Goal: Communication & Community: Answer question/provide support

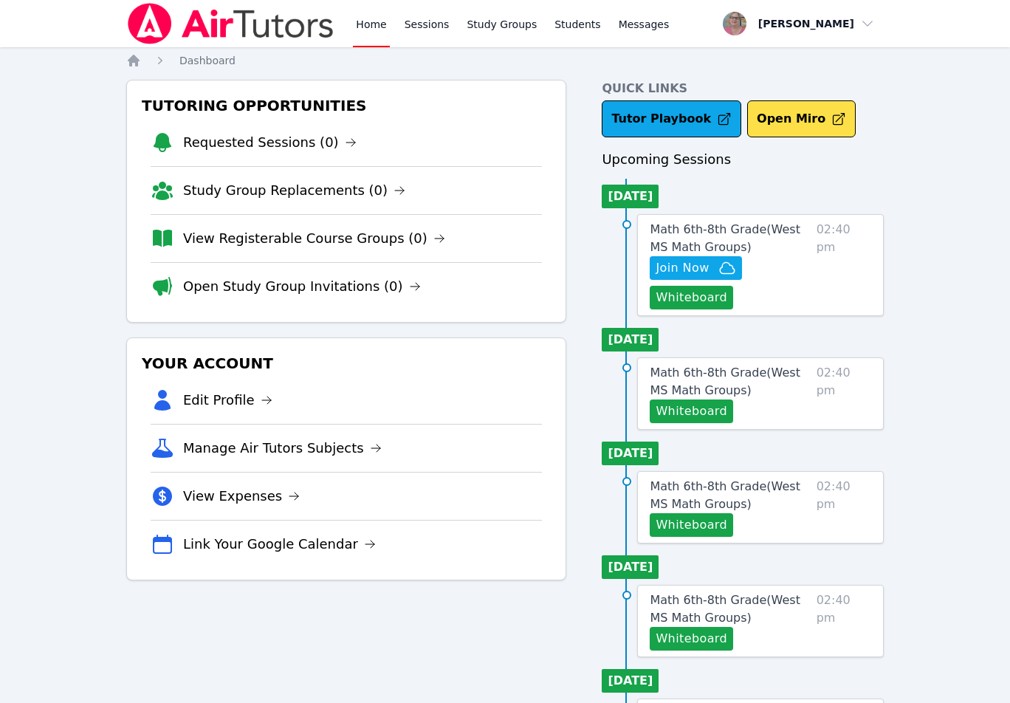
click at [82, 317] on div "Home Sessions Study Groups Students Messages Open user menu [PERSON_NAME] Open …" at bounding box center [505, 669] width 1010 height 1339
click at [707, 299] on button "Whiteboard" at bounding box center [690, 298] width 83 height 24
click at [61, 195] on div "Home Sessions Study Groups Students Messages Open user menu Nola Dorman Open ma…" at bounding box center [505, 669] width 1010 height 1339
click at [91, 242] on div "Home Sessions Study Groups Students Messages Open user menu Nola Dorman Open ma…" at bounding box center [505, 669] width 1010 height 1339
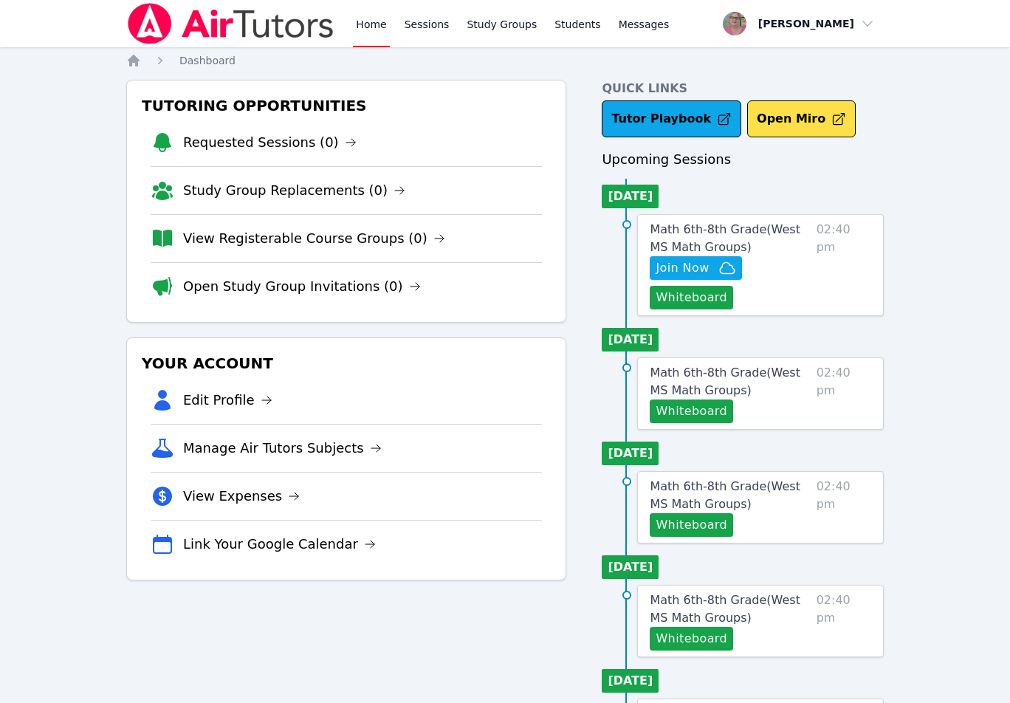
click at [91, 242] on div "Home Sessions Study Groups Students Messages Open user menu Nola Dorman Open ma…" at bounding box center [505, 669] width 1010 height 1339
click at [58, 106] on div "Home Sessions Study Groups Students Messages Open user menu Nola Dorman Open ma…" at bounding box center [505, 669] width 1010 height 1339
click at [73, 383] on div "Home Sessions Study Groups Students Messages Open user menu Nola Dorman Open ma…" at bounding box center [505, 669] width 1010 height 1339
click at [150, 59] on ol "Home Dashboard" at bounding box center [180, 60] width 109 height 15
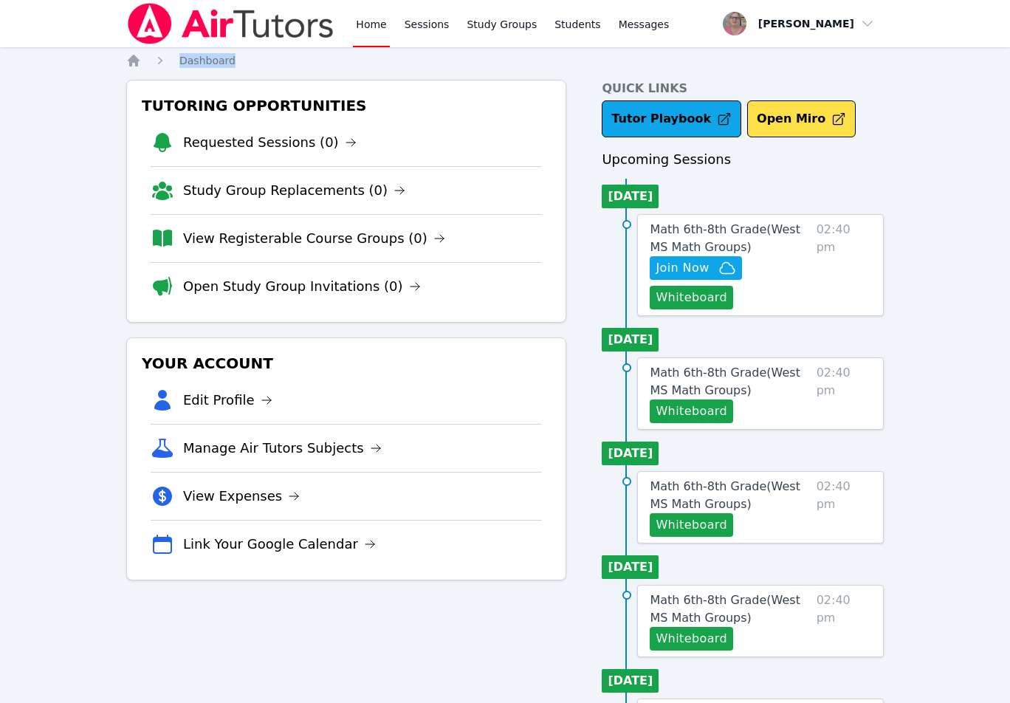
click at [150, 59] on ol "Home Dashboard" at bounding box center [180, 60] width 109 height 15
click at [59, 231] on div "Home Sessions Study Groups Students Messages Open user menu Nola Dorman Open ma…" at bounding box center [505, 669] width 1010 height 1339
click at [657, 274] on span "Join Now" at bounding box center [681, 268] width 53 height 18
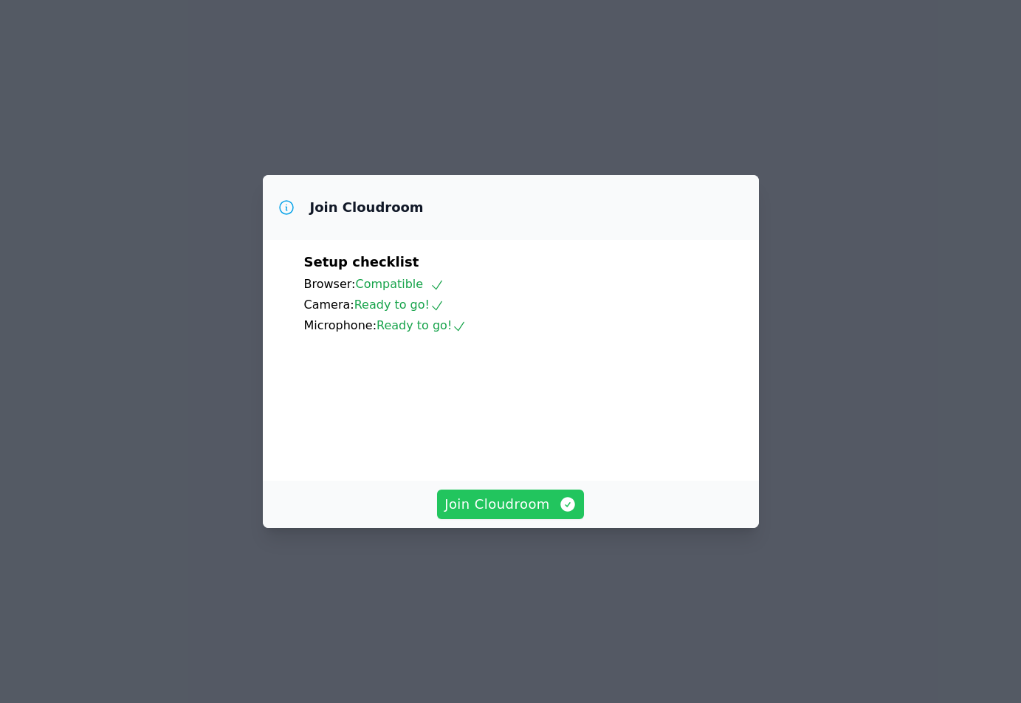
click at [531, 514] on span "Join Cloudroom" at bounding box center [510, 504] width 132 height 21
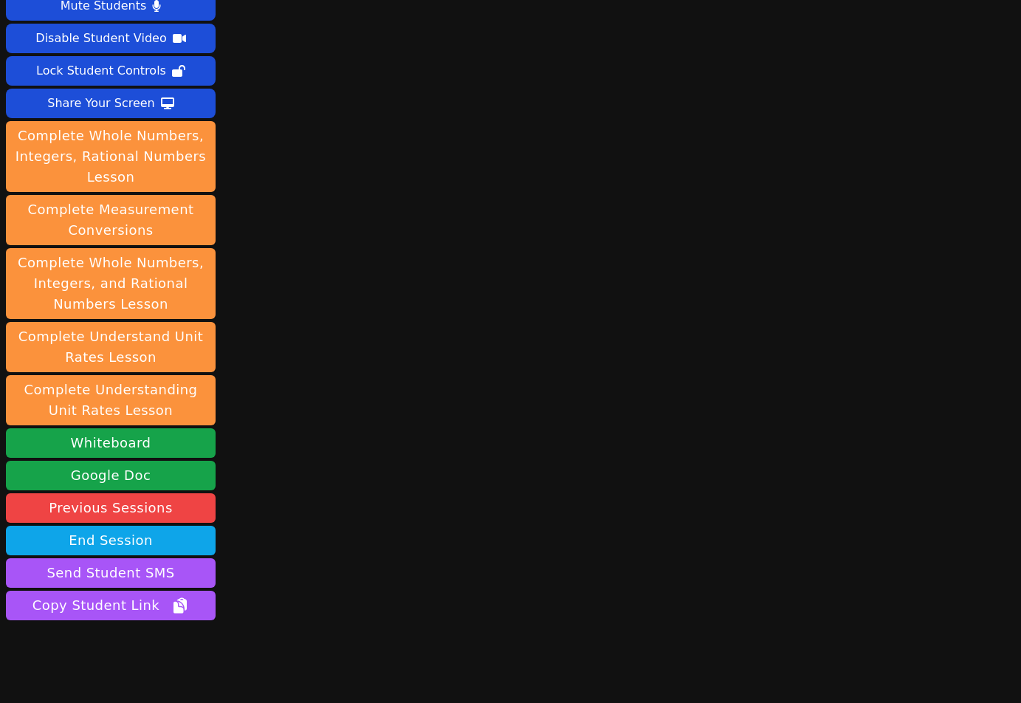
scroll to position [83, 0]
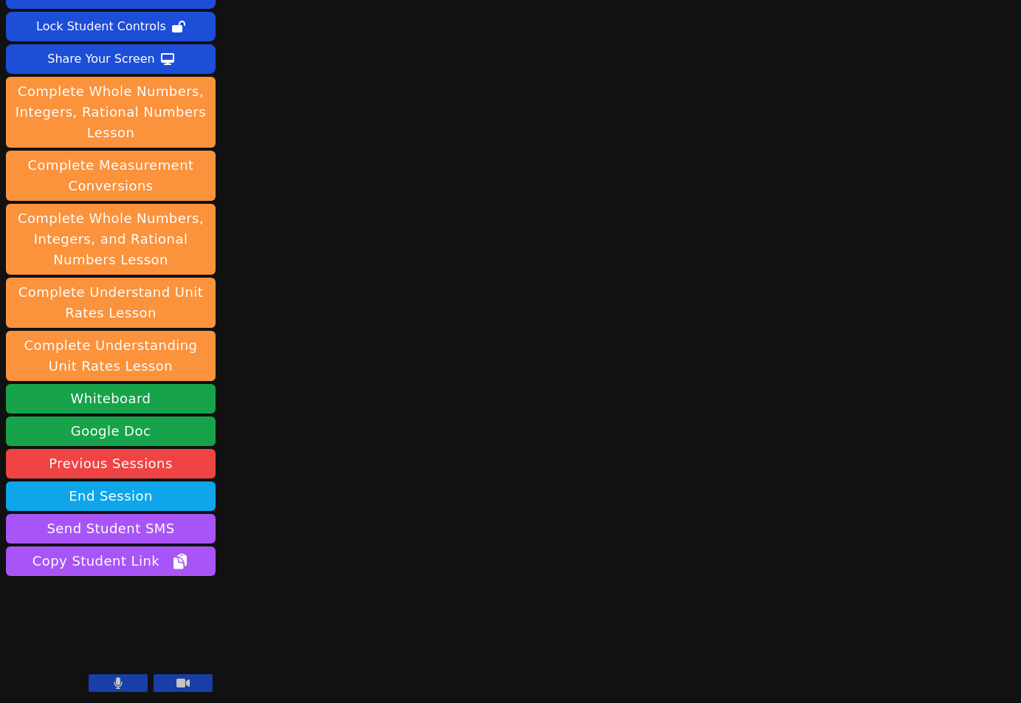
click at [325, 439] on div "Session starts in 00:00:48 Mute Students Disable Student Video Lock Student Con…" at bounding box center [510, 268] width 1021 height 703
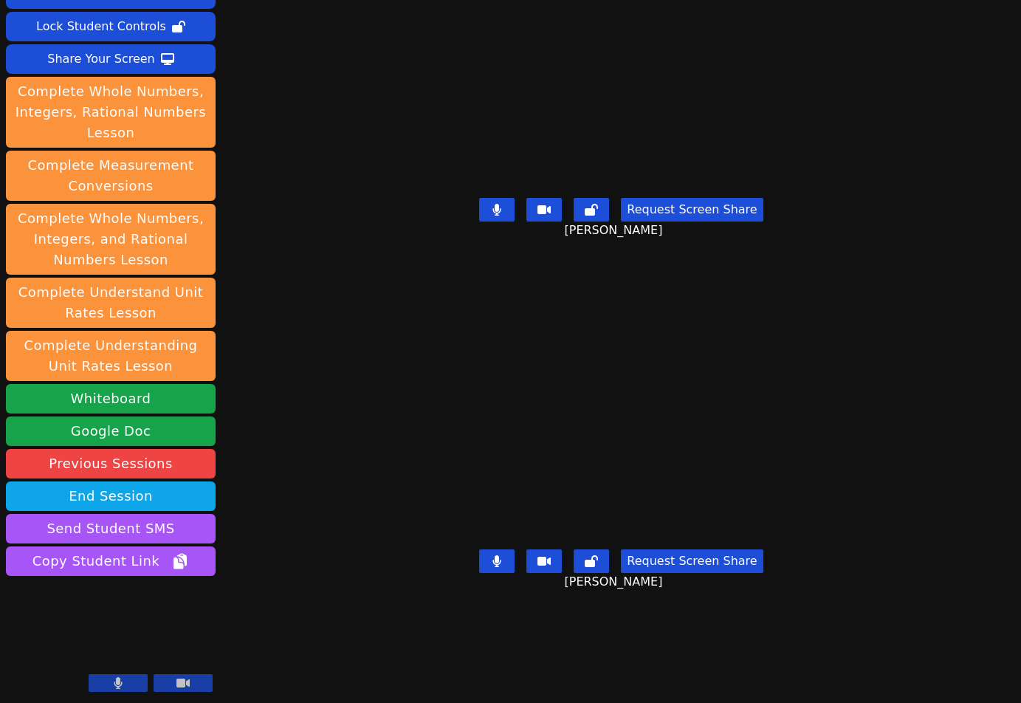
click at [271, 563] on div "Session starts in 00:00:04 Mute Students Disable Student Video Lock Student Con…" at bounding box center [510, 268] width 1021 height 703
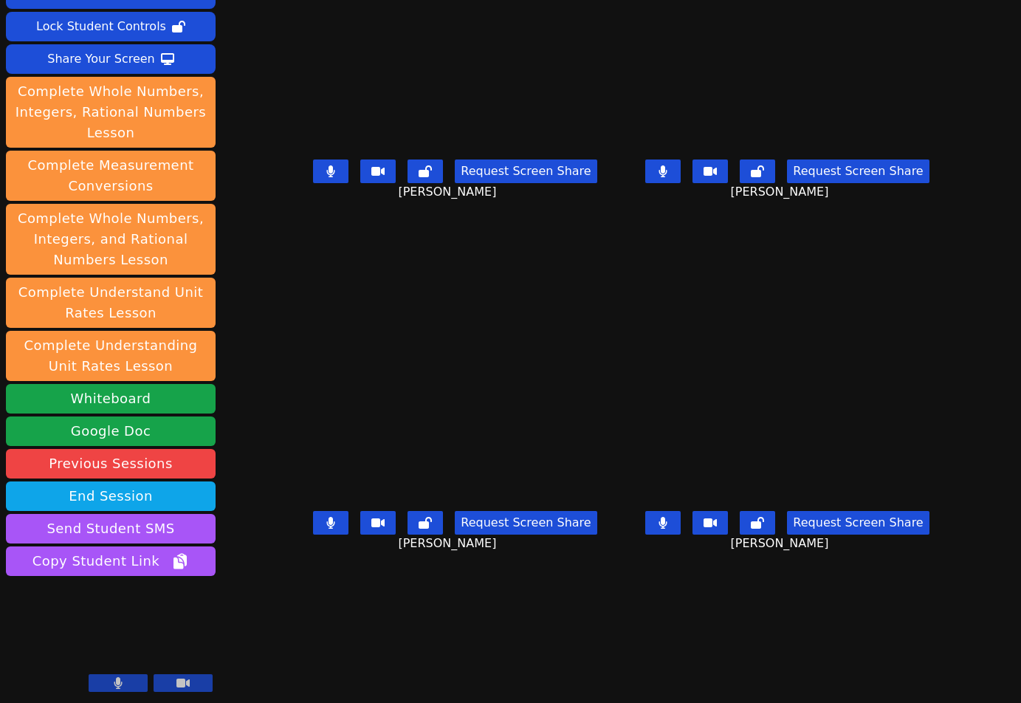
click at [244, 661] on div "Session ends in 00:42:20 Mute Students Disable Student Video Lock Student Contr…" at bounding box center [510, 351] width 1021 height 703
click at [256, 659] on div "Session ends in 00:38:20 Mute Students Disable Student Video Lock Student Contr…" at bounding box center [510, 351] width 1021 height 703
click at [226, 669] on div "Session ends in 00:37:35 Mute Students Disable Student Video Lock Student Contr…" at bounding box center [510, 351] width 1021 height 703
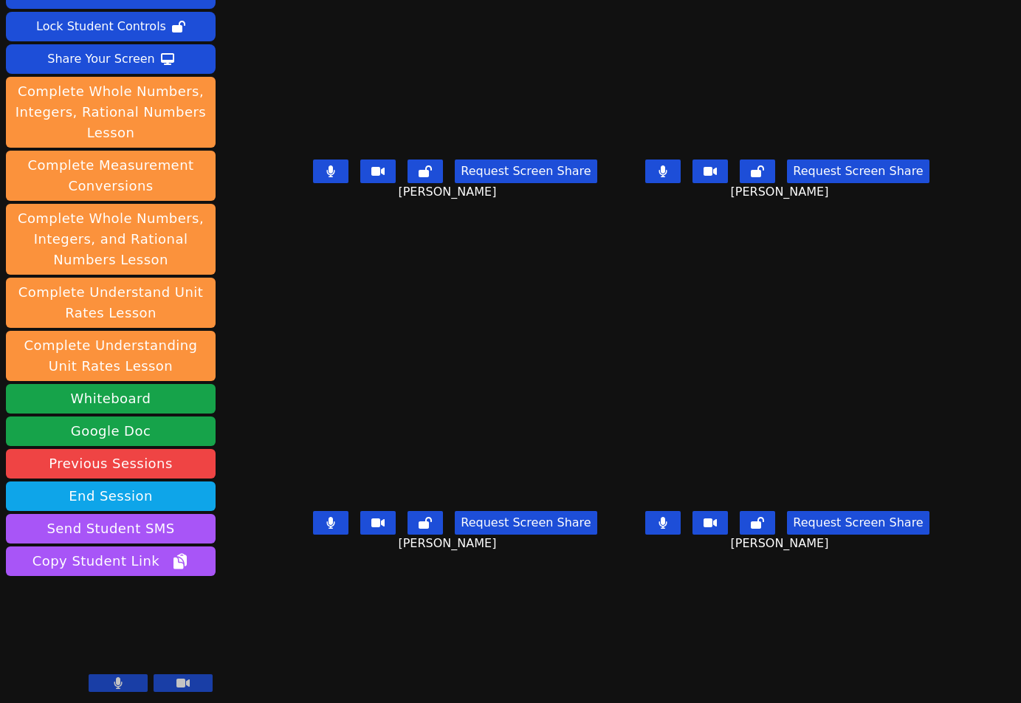
click at [252, 662] on div "Session ends in 00:36:58 Mute Students Disable Student Video Lock Student Contr…" at bounding box center [510, 351] width 1021 height 703
click at [313, 183] on button at bounding box center [330, 171] width 35 height 24
click at [313, 534] on button at bounding box center [330, 523] width 35 height 24
click at [667, 528] on icon at bounding box center [663, 523] width 8 height 12
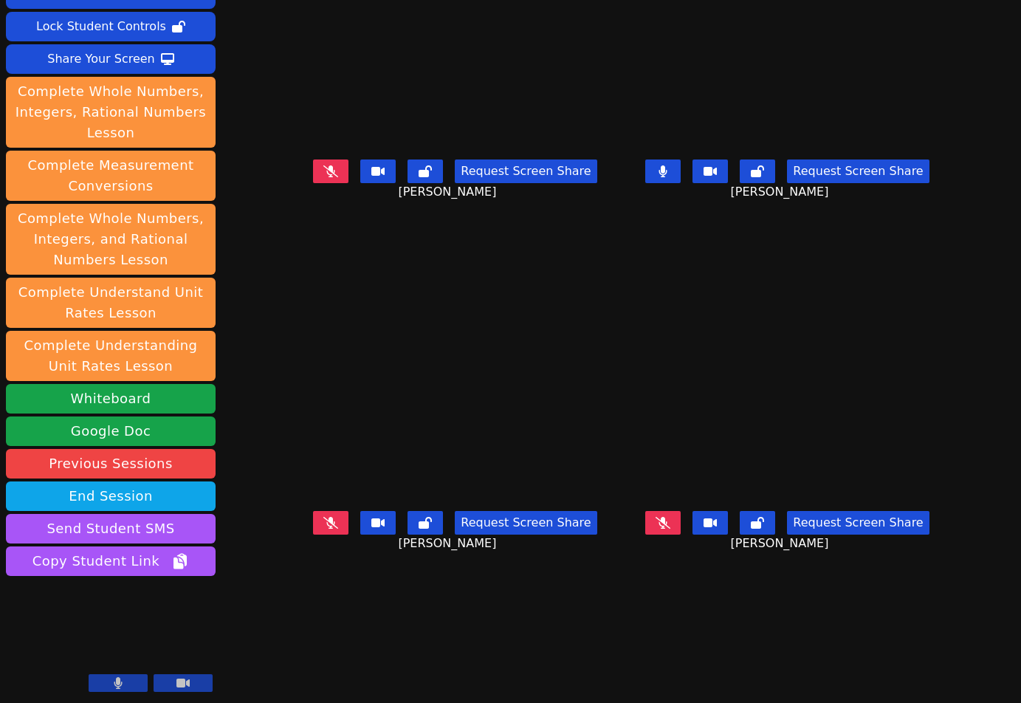
click at [259, 657] on div "Session ends in 00:36:39 Mute Students Disable Student Video Lock Student Contr…" at bounding box center [510, 351] width 1021 height 703
click at [243, 654] on div "Session ends in 00:36:28 Mute Students Disable Student Video Lock Student Contr…" at bounding box center [510, 351] width 1021 height 703
click at [239, 669] on div "Session ends in 00:36:05 Mute Students Disable Student Video Lock Student Contr…" at bounding box center [510, 351] width 1021 height 703
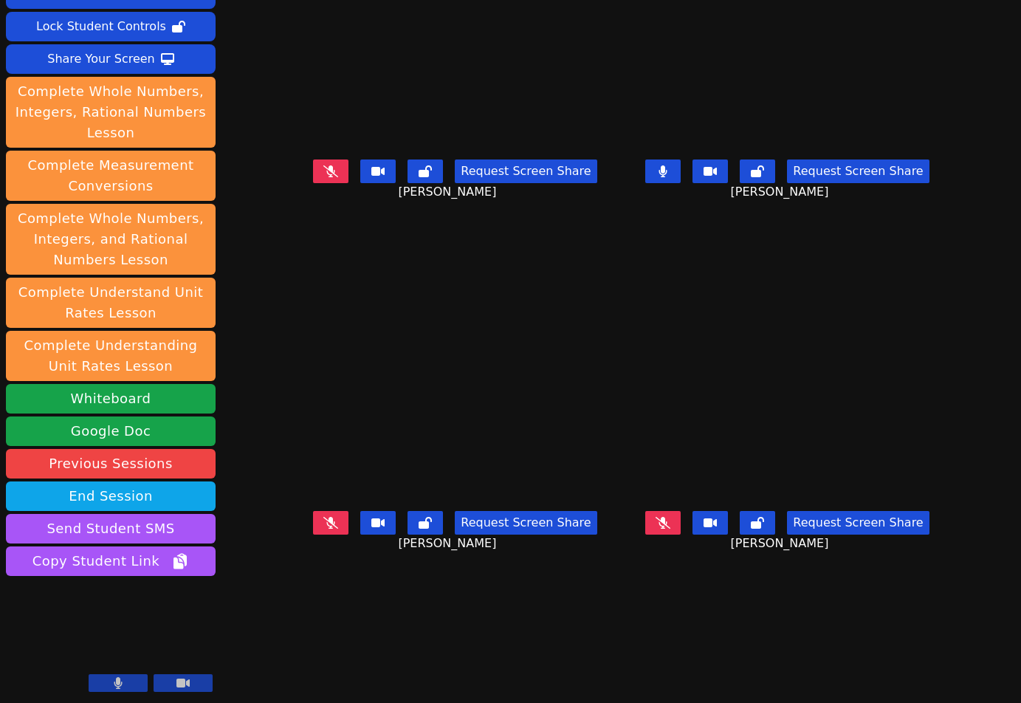
click at [239, 669] on div "Session ends in 00:36:05 Mute Students Disable Student Video Lock Student Contr…" at bounding box center [510, 351] width 1021 height 703
click at [323, 527] on icon at bounding box center [330, 523] width 15 height 12
click at [230, 654] on div "Session ends in 00:35:02 Mute Students Disable Student Video Lock Student Contr…" at bounding box center [510, 351] width 1021 height 703
click at [265, 673] on div "Session ends in 00:32:37 Mute Students Disable Student Video Lock Student Contr…" at bounding box center [510, 351] width 1021 height 703
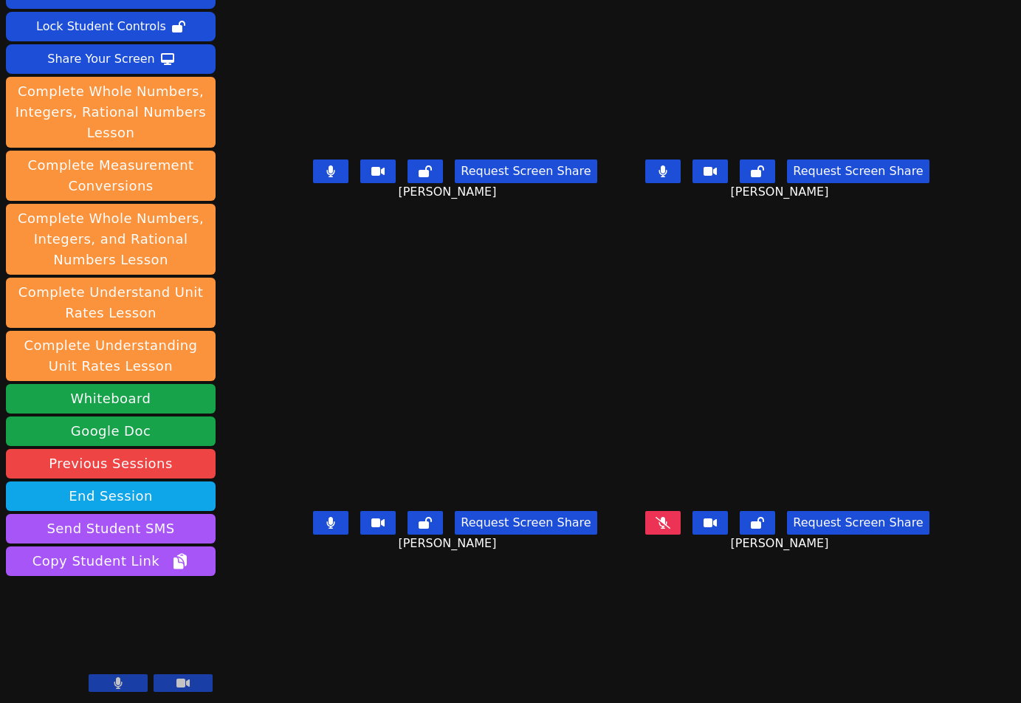
click at [680, 531] on button at bounding box center [662, 523] width 35 height 24
click at [331, 650] on div "Session ends in 00:26:40 Mute Students Disable Student Video Lock Student Contr…" at bounding box center [510, 351] width 1021 height 703
click at [292, 663] on div "Session ends in 00:26:29 Mute Students Disable Student Video Lock Student Contr…" at bounding box center [510, 351] width 1021 height 703
click at [382, 675] on div "Session ends in 00:24:05 Mute Students Disable Student Video Lock Student Contr…" at bounding box center [510, 351] width 1021 height 703
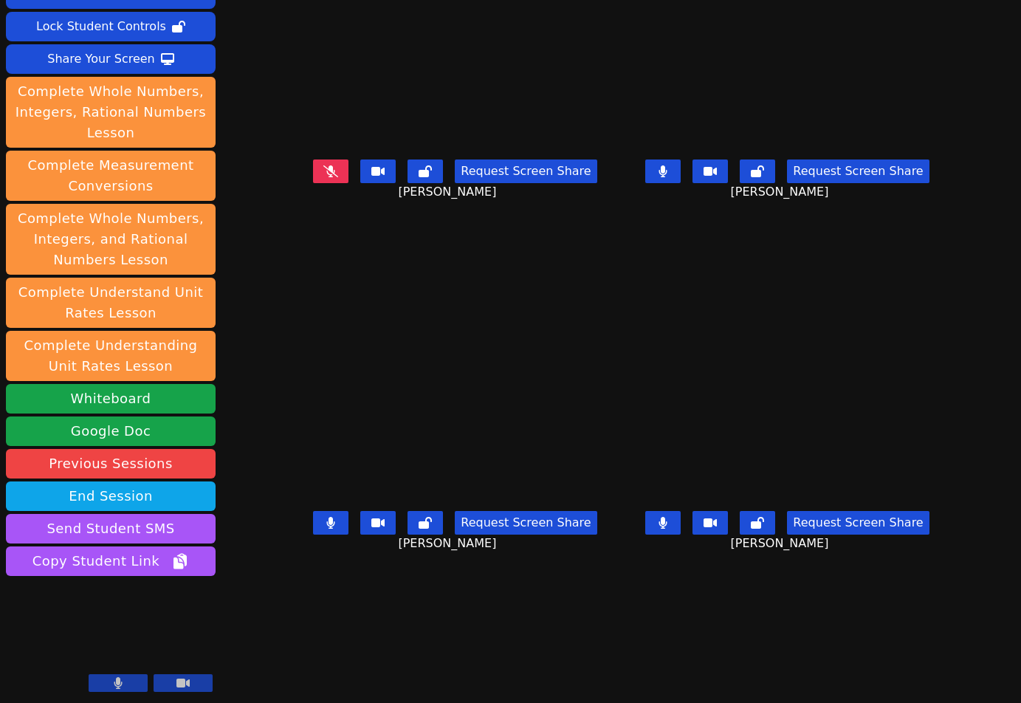
click at [382, 675] on div "Session ends in 00:24:05 Mute Students Disable Student Video Lock Student Contr…" at bounding box center [510, 351] width 1021 height 703
click at [277, 678] on div "Session ends in 00:23:23 Mute Students Disable Student Video Lock Student Contr…" at bounding box center [510, 351] width 1021 height 703
click at [352, 658] on div "Session ends in 00:23:01 Mute Students Disable Student Video Lock Student Contr…" at bounding box center [510, 351] width 1021 height 703
click at [352, 658] on div "Session ends in 00:23:00 Mute Students Disable Student Video Lock Student Contr…" at bounding box center [510, 351] width 1021 height 703
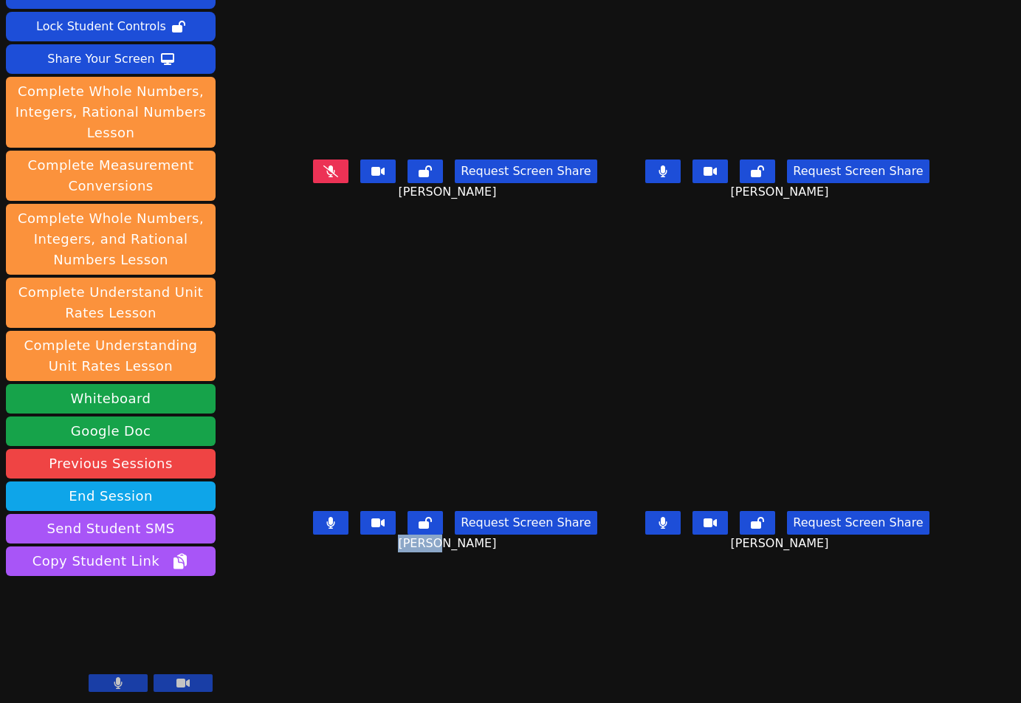
click at [313, 183] on button at bounding box center [330, 171] width 35 height 24
click at [305, 684] on div "Session ends in 00:18:42 Mute Students Disable Student Video Lock Student Contr…" at bounding box center [510, 351] width 1021 height 703
click at [680, 176] on button at bounding box center [662, 171] width 35 height 24
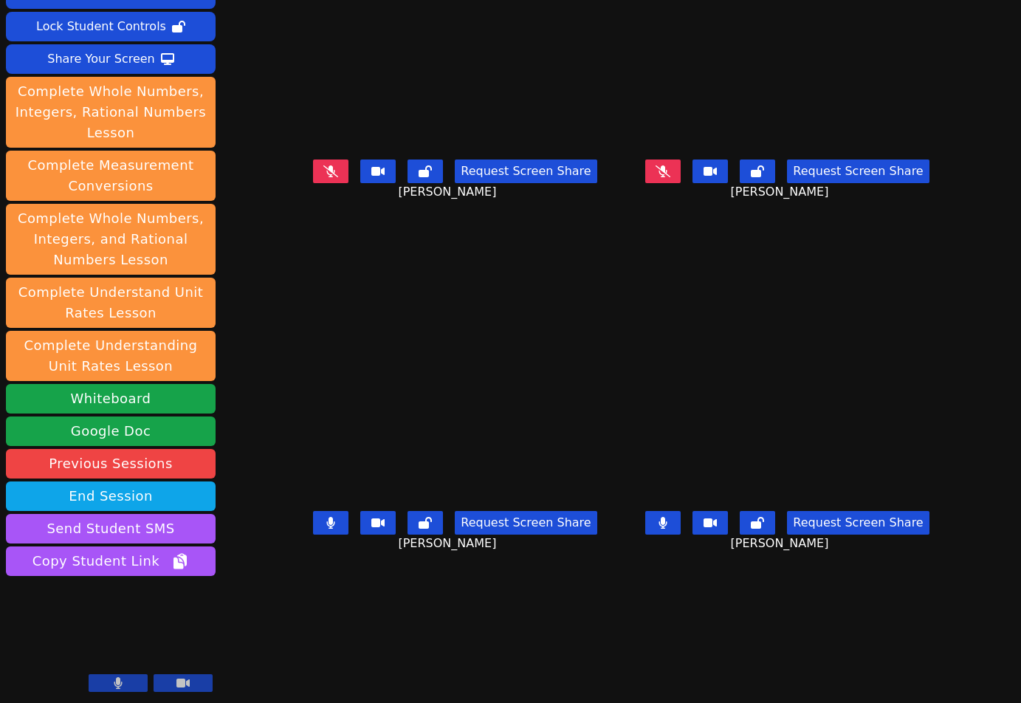
click at [280, 650] on div "Session ends in 00:12:13 Mute Students Disable Student Video Lock Student Contr…" at bounding box center [510, 351] width 1021 height 703
click at [375, 659] on div "Session ends in 00:08:48 Mute Students Disable Student Video Lock Student Contr…" at bounding box center [510, 351] width 1021 height 703
click at [393, 657] on div "Session ends in 00:06:48 Mute Students Disable Student Video Lock Student Contr…" at bounding box center [510, 351] width 1021 height 703
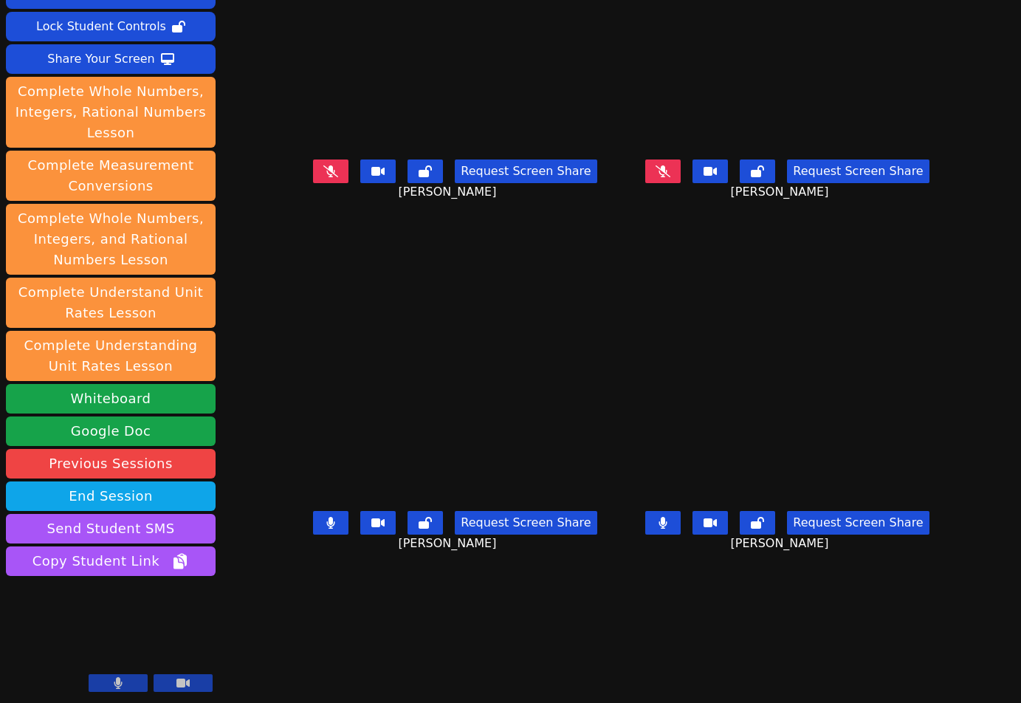
click at [393, 657] on div "Session ends in 00:06:48 Mute Students Disable Student Video Lock Student Contr…" at bounding box center [510, 351] width 1021 height 703
click at [340, 671] on div "Session ends in 00:06:27 Mute Students Disable Student Video Lock Student Contr…" at bounding box center [510, 351] width 1021 height 703
click at [361, 649] on div "Session ends in 00:06:00 Mute Students Disable Student Video Lock Student Contr…" at bounding box center [510, 351] width 1021 height 703
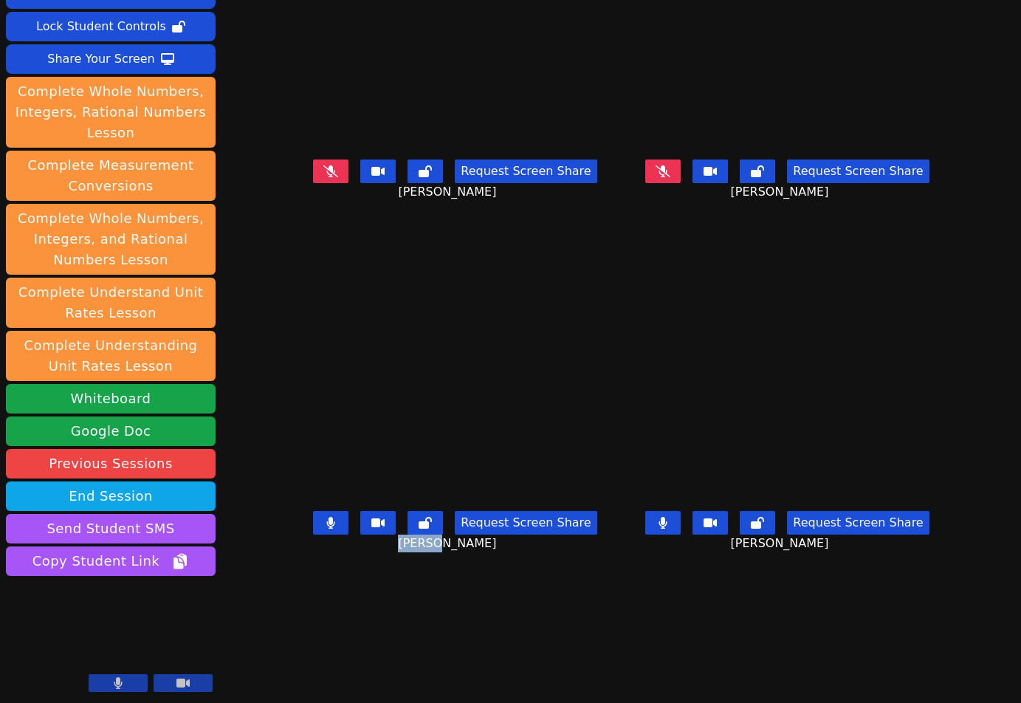
click at [323, 177] on icon at bounding box center [330, 171] width 15 height 12
click at [670, 177] on icon at bounding box center [662, 171] width 15 height 12
click at [339, 643] on div "Session ends in 00:05:46 Mute Students Disable Student Video Lock Student Contr…" at bounding box center [510, 351] width 1021 height 703
click at [525, 666] on div "Session ends in 00:05:32 Mute Students Disable Student Video Lock Student Contr…" at bounding box center [510, 351] width 1021 height 703
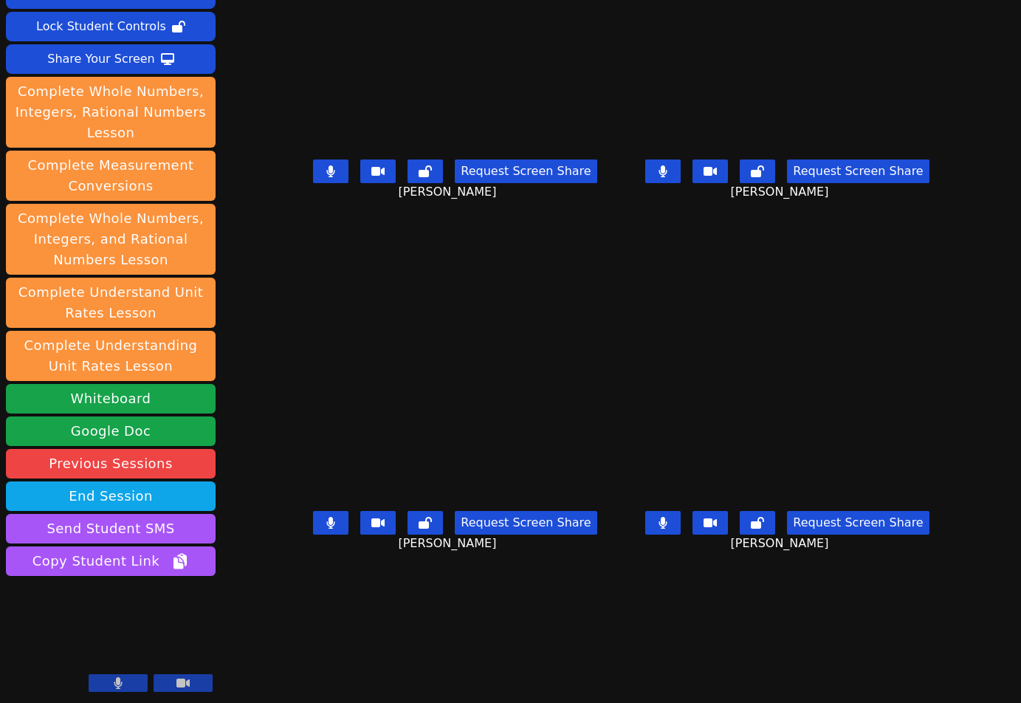
click at [525, 666] on div "Session ends in 00:05:32 Mute Students Disable Student Video Lock Student Contr…" at bounding box center [510, 351] width 1021 height 703
click at [528, 671] on div "Session ends in 00:04:56 Mute Students Disable Student Video Lock Student Contr…" at bounding box center [510, 351] width 1021 height 703
click at [475, 643] on div "Session ends in 00:04:03 Mute Students Disable Student Video Lock Student Contr…" at bounding box center [510, 351] width 1021 height 703
click at [542, 666] on div "Session ends in 00:04:00 Mute Students Disable Student Video Lock Student Contr…" at bounding box center [510, 351] width 1021 height 703
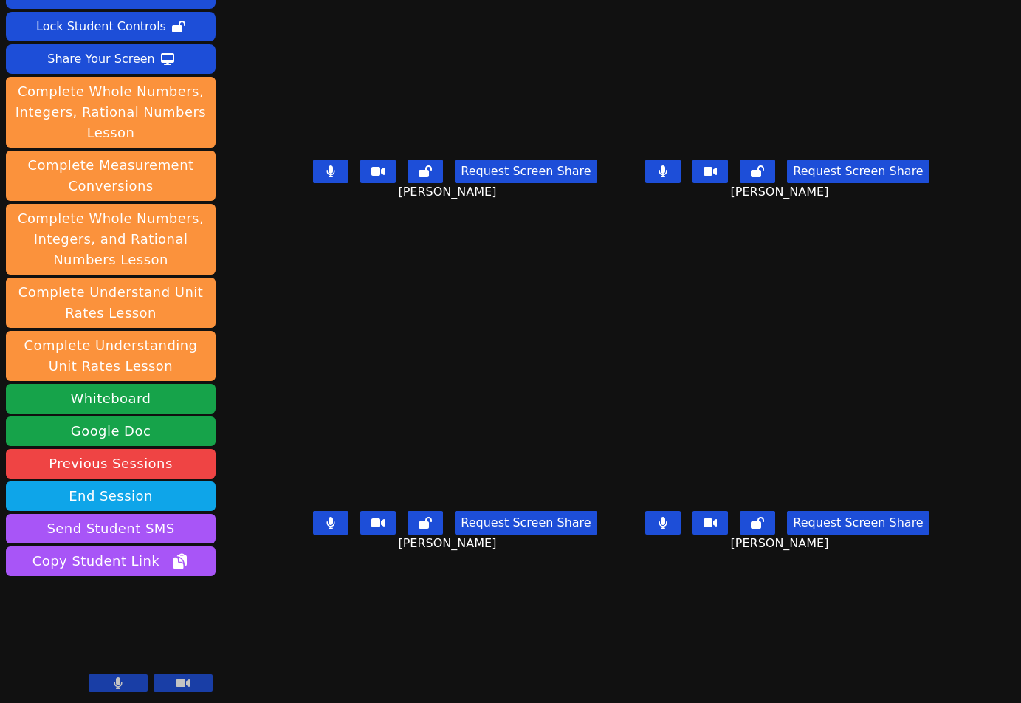
click at [903, 532] on button "Request Screen Share" at bounding box center [858, 523] width 142 height 24
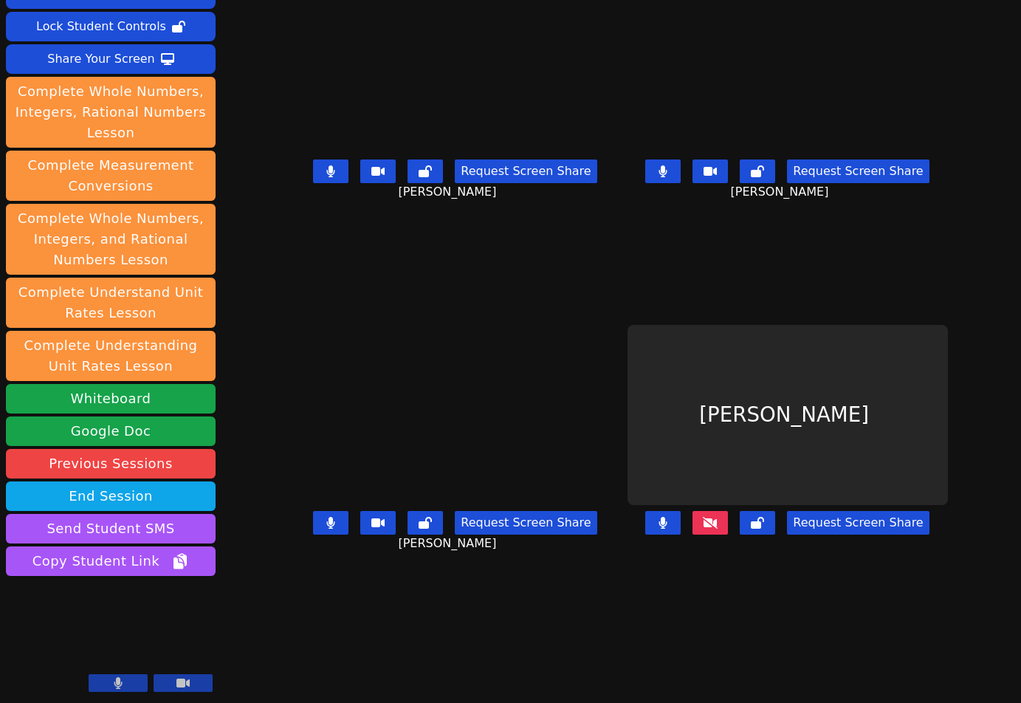
click at [717, 528] on icon at bounding box center [710, 523] width 15 height 12
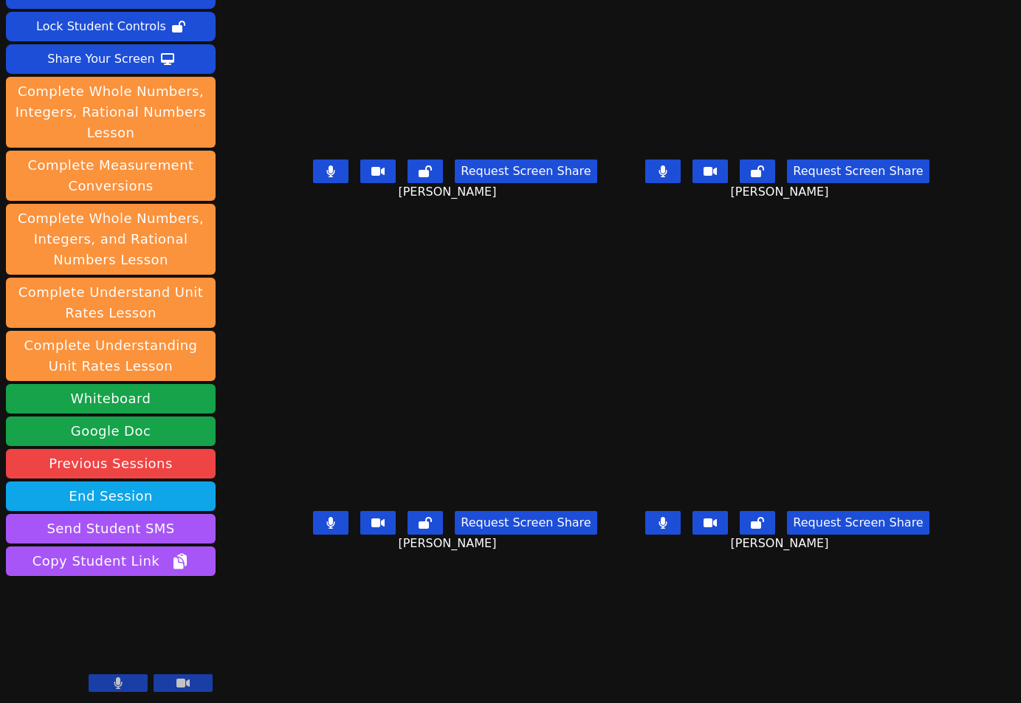
click at [376, 654] on div "Session ends in 00:03:30 Mute Students Disable Student Video Lock Student Contr…" at bounding box center [510, 351] width 1021 height 703
click at [412, 675] on div "Session ends in 00:02:58 Mute Students Disable Student Video Lock Student Contr…" at bounding box center [510, 351] width 1021 height 703
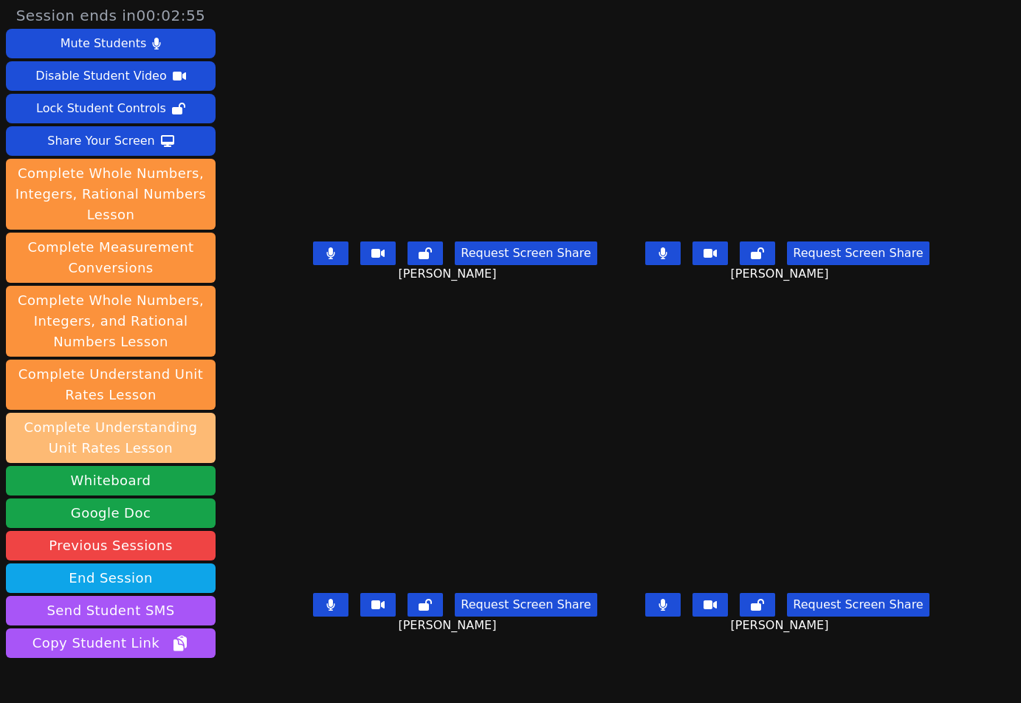
scroll to position [0, 0]
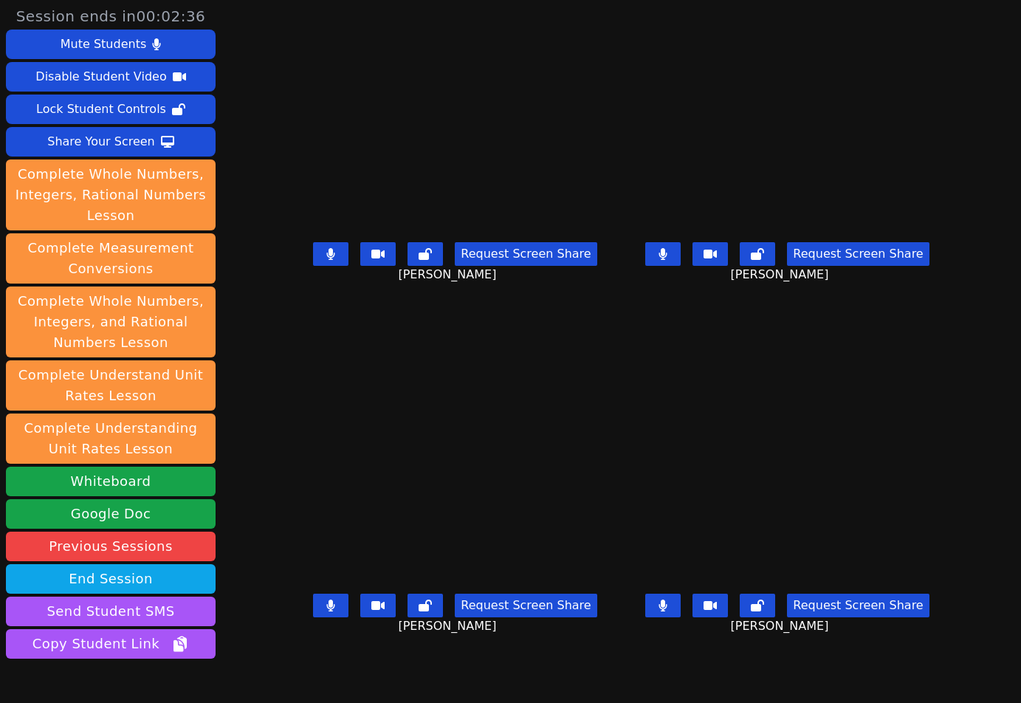
click at [478, 656] on div "[PERSON_NAME] Request Screen Share [PERSON_NAME]" at bounding box center [454, 526] width 320 height 351
click at [405, 664] on div "[PERSON_NAME] Request Screen Share [PERSON_NAME]" at bounding box center [454, 526] width 320 height 351
click at [349, 663] on div "[PERSON_NAME] Request Screen Share [PERSON_NAME]" at bounding box center [454, 526] width 320 height 351
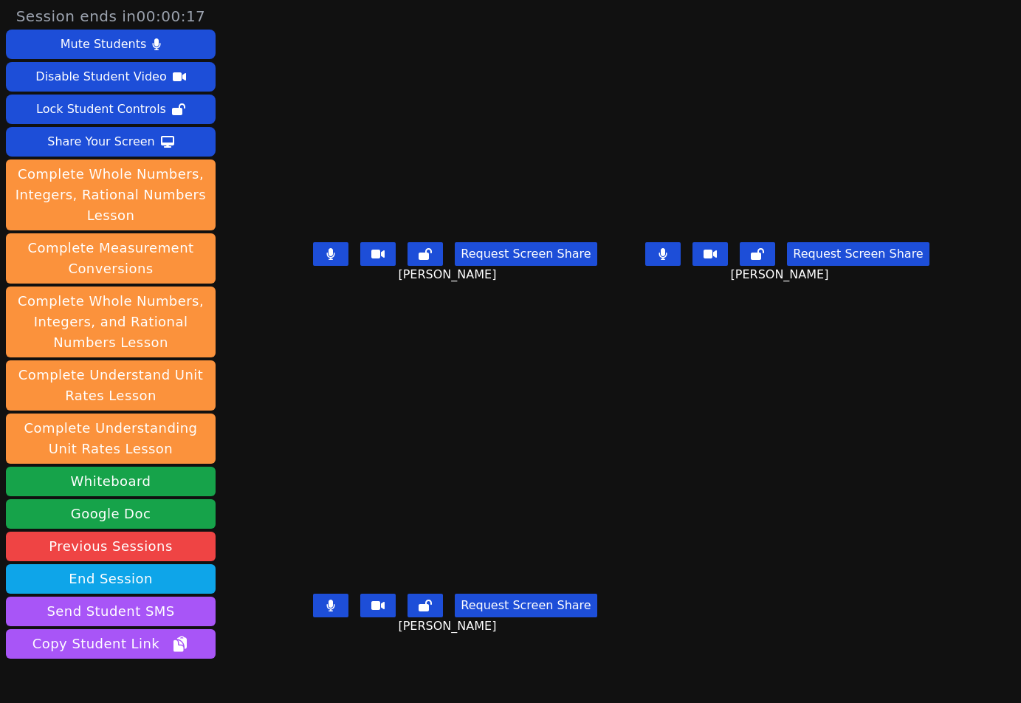
click at [294, 669] on div "[PERSON_NAME] Request Screen Share [PERSON_NAME]" at bounding box center [454, 526] width 320 height 351
